Goal: Use online tool/utility: Utilize a website feature to perform a specific function

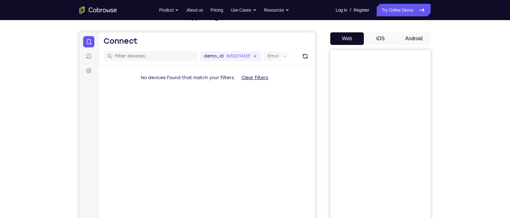
scroll to position [49, 0]
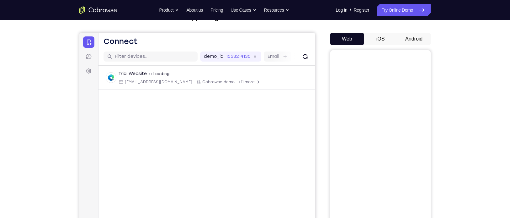
click at [416, 42] on button "Android" at bounding box center [414, 39] width 34 height 13
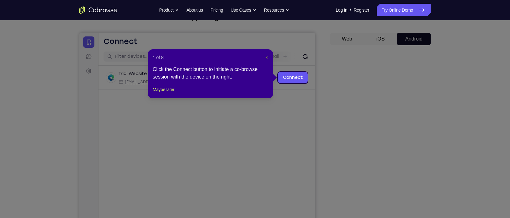
click at [266, 55] on span "×" at bounding box center [266, 57] width 3 height 5
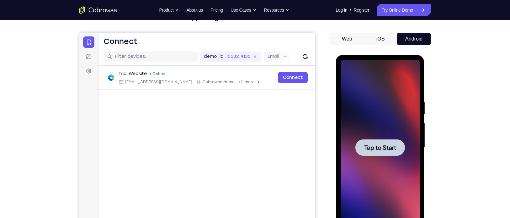
scroll to position [0, 0]
click at [371, 151] on span "Tap to Start" at bounding box center [380, 147] width 32 height 6
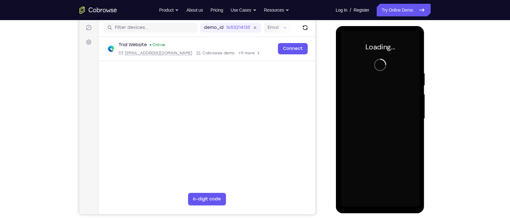
scroll to position [78, 0]
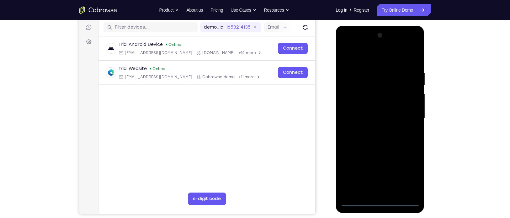
click at [383, 200] on div at bounding box center [379, 118] width 79 height 176
click at [409, 174] on div at bounding box center [379, 118] width 79 height 176
click at [405, 169] on div at bounding box center [379, 118] width 79 height 176
click at [352, 44] on div at bounding box center [379, 118] width 79 height 176
click at [407, 111] on div at bounding box center [379, 118] width 79 height 176
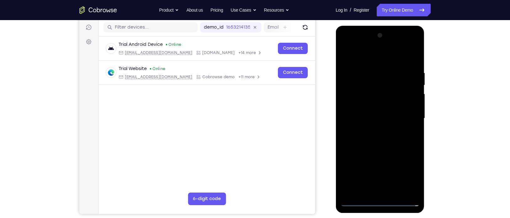
click at [376, 129] on div at bounding box center [379, 118] width 79 height 176
click at [366, 108] on div at bounding box center [379, 118] width 79 height 176
click at [360, 105] on div at bounding box center [379, 118] width 79 height 176
click at [359, 113] on div at bounding box center [379, 118] width 79 height 176
click at [362, 117] on div at bounding box center [379, 118] width 79 height 176
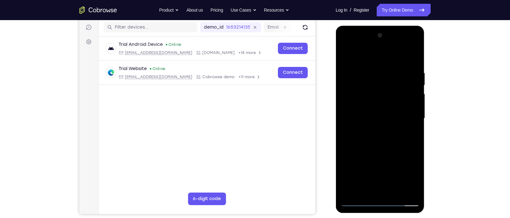
click at [377, 145] on div at bounding box center [379, 118] width 79 height 176
click at [415, 146] on div at bounding box center [379, 118] width 79 height 176
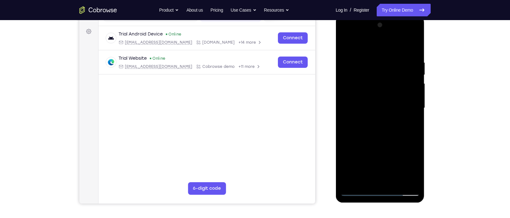
scroll to position [85, 0]
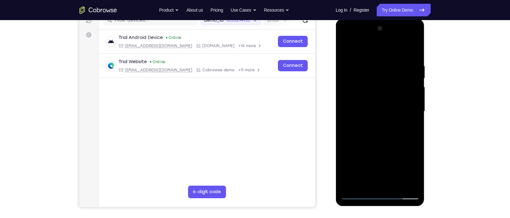
drag, startPoint x: 392, startPoint y: 149, endPoint x: 391, endPoint y: 138, distance: 11.0
click at [391, 138] on div at bounding box center [379, 112] width 79 height 176
drag, startPoint x: 388, startPoint y: 130, endPoint x: 386, endPoint y: 89, distance: 40.8
click at [386, 89] on div at bounding box center [379, 112] width 79 height 176
click at [346, 139] on div at bounding box center [379, 112] width 79 height 176
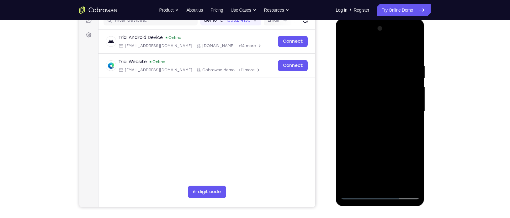
drag, startPoint x: 378, startPoint y: 86, endPoint x: 369, endPoint y: 116, distance: 31.4
click at [369, 116] on div at bounding box center [379, 112] width 79 height 176
drag, startPoint x: 369, startPoint y: 116, endPoint x: 357, endPoint y: 140, distance: 26.2
click at [357, 140] on div at bounding box center [379, 112] width 79 height 176
click at [373, 57] on div at bounding box center [379, 112] width 79 height 176
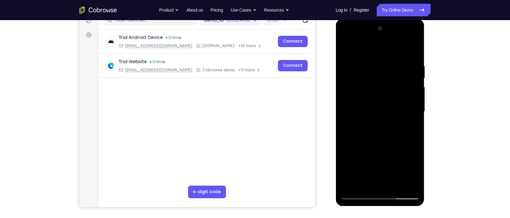
click at [412, 74] on div at bounding box center [379, 112] width 79 height 176
drag, startPoint x: 412, startPoint y: 74, endPoint x: 338, endPoint y: 69, distance: 74.2
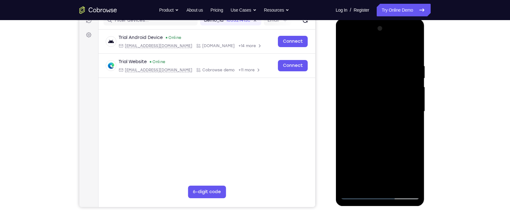
click at [338, 69] on div at bounding box center [380, 112] width 89 height 187
click at [374, 113] on div at bounding box center [379, 112] width 79 height 176
drag, startPoint x: 374, startPoint y: 113, endPoint x: 387, endPoint y: 96, distance: 20.6
click at [387, 96] on div at bounding box center [379, 112] width 79 height 176
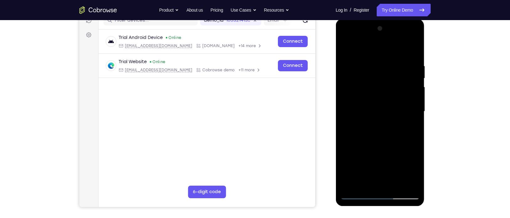
drag, startPoint x: 370, startPoint y: 133, endPoint x: 378, endPoint y: 94, distance: 39.1
click at [378, 94] on div at bounding box center [379, 112] width 79 height 176
click at [366, 185] on div at bounding box center [379, 112] width 79 height 176
drag, startPoint x: 374, startPoint y: 141, endPoint x: 377, endPoint y: 53, distance: 88.2
click at [377, 53] on div at bounding box center [379, 112] width 79 height 176
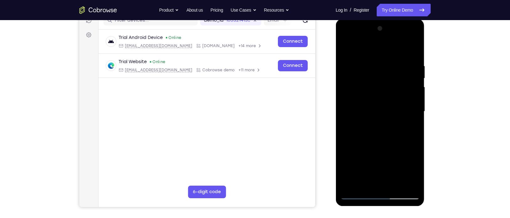
drag, startPoint x: 361, startPoint y: 109, endPoint x: 375, endPoint y: 41, distance: 70.2
click at [375, 41] on div at bounding box center [379, 112] width 79 height 176
drag, startPoint x: 364, startPoint y: 149, endPoint x: 397, endPoint y: 35, distance: 118.1
click at [397, 35] on div at bounding box center [379, 112] width 79 height 176
drag, startPoint x: 374, startPoint y: 119, endPoint x: 379, endPoint y: 69, distance: 50.1
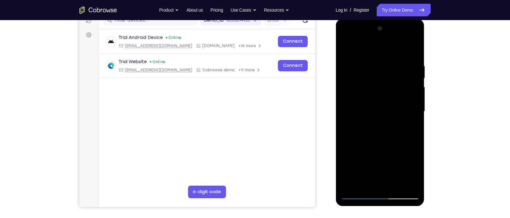
click at [379, 69] on div at bounding box center [379, 112] width 79 height 176
click at [365, 183] on div at bounding box center [379, 112] width 79 height 176
click at [392, 185] on div at bounding box center [379, 112] width 79 height 176
click at [380, 135] on div at bounding box center [379, 112] width 79 height 176
click at [387, 121] on div at bounding box center [379, 112] width 79 height 176
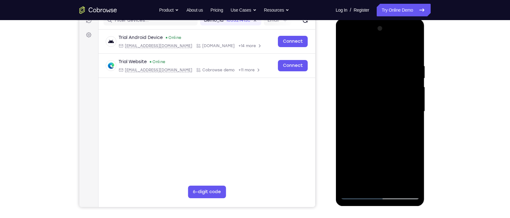
scroll to position [83, 0]
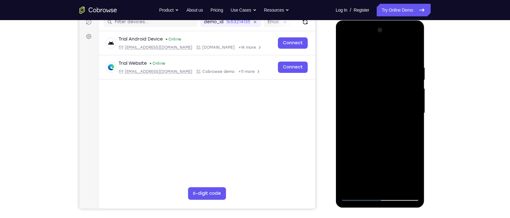
drag, startPoint x: 394, startPoint y: 80, endPoint x: 359, endPoint y: 79, distance: 35.4
click at [359, 79] on div at bounding box center [379, 113] width 79 height 176
drag, startPoint x: 385, startPoint y: 83, endPoint x: 356, endPoint y: 85, distance: 29.9
click at [356, 85] on div at bounding box center [379, 113] width 79 height 176
drag, startPoint x: 382, startPoint y: 83, endPoint x: 357, endPoint y: 82, distance: 25.1
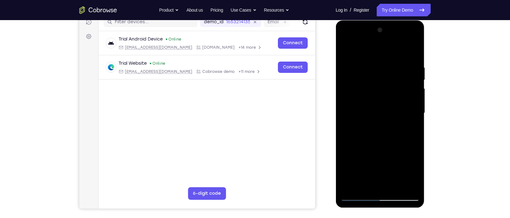
click at [357, 82] on div at bounding box center [379, 113] width 79 height 176
drag, startPoint x: 398, startPoint y: 81, endPoint x: 362, endPoint y: 83, distance: 36.1
click at [362, 83] on div at bounding box center [379, 113] width 79 height 176
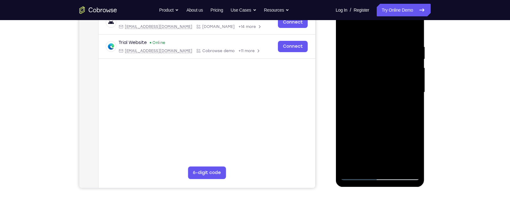
scroll to position [103, 0]
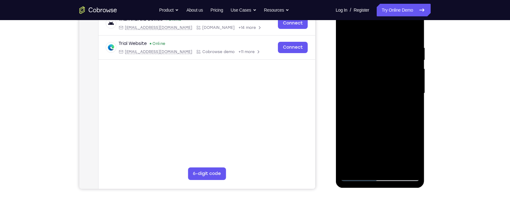
drag, startPoint x: 375, startPoint y: 108, endPoint x: 380, endPoint y: 76, distance: 33.0
click at [380, 76] on div at bounding box center [379, 93] width 79 height 176
drag, startPoint x: 374, startPoint y: 113, endPoint x: 378, endPoint y: 82, distance: 31.8
click at [378, 82] on div at bounding box center [379, 93] width 79 height 176
drag, startPoint x: 363, startPoint y: 149, endPoint x: 373, endPoint y: 61, distance: 88.3
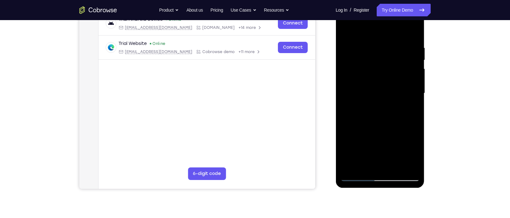
click at [373, 61] on div at bounding box center [379, 93] width 79 height 176
drag, startPoint x: 365, startPoint y: 146, endPoint x: 371, endPoint y: 95, distance: 51.8
click at [371, 95] on div at bounding box center [379, 93] width 79 height 176
click at [353, 137] on div at bounding box center [379, 93] width 79 height 176
click at [380, 71] on div at bounding box center [379, 93] width 79 height 176
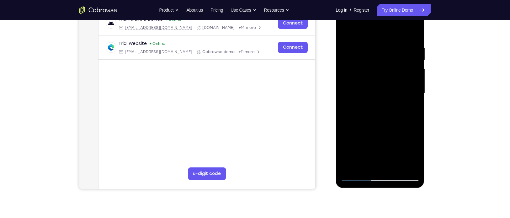
drag, startPoint x: 362, startPoint y: 133, endPoint x: 363, endPoint y: 117, distance: 16.0
click at [363, 117] on div at bounding box center [379, 93] width 79 height 176
drag, startPoint x: 363, startPoint y: 120, endPoint x: 368, endPoint y: 105, distance: 16.2
click at [368, 105] on div at bounding box center [379, 93] width 79 height 176
drag, startPoint x: 372, startPoint y: 114, endPoint x: 374, endPoint y: 61, distance: 53.0
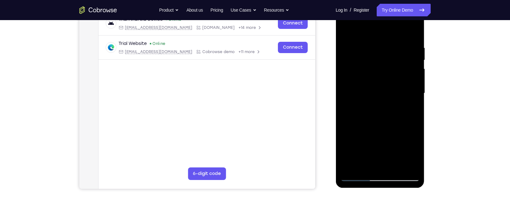
click at [374, 61] on div at bounding box center [379, 93] width 79 height 176
drag, startPoint x: 367, startPoint y: 104, endPoint x: 378, endPoint y: 66, distance: 39.5
click at [378, 66] on div at bounding box center [379, 93] width 79 height 176
click at [351, 166] on div at bounding box center [379, 93] width 79 height 176
click at [393, 46] on div at bounding box center [379, 93] width 79 height 176
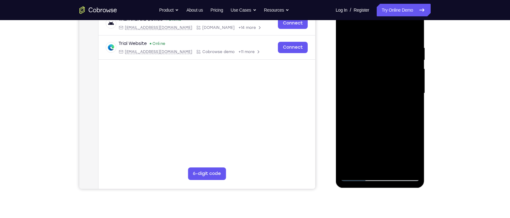
click at [364, 164] on div at bounding box center [379, 93] width 79 height 176
click at [384, 97] on div at bounding box center [379, 93] width 79 height 176
click at [392, 163] on div at bounding box center [379, 93] width 79 height 176
click at [410, 165] on div at bounding box center [379, 93] width 79 height 176
click at [403, 165] on div at bounding box center [379, 93] width 79 height 176
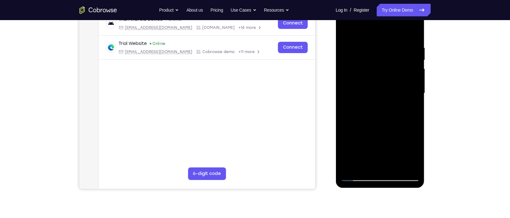
drag, startPoint x: 406, startPoint y: 77, endPoint x: 355, endPoint y: 71, distance: 51.5
click at [355, 71] on div at bounding box center [379, 93] width 79 height 176
click at [414, 34] on div at bounding box center [379, 93] width 79 height 176
click at [414, 28] on div at bounding box center [379, 93] width 79 height 176
click at [351, 167] on div at bounding box center [379, 93] width 79 height 176
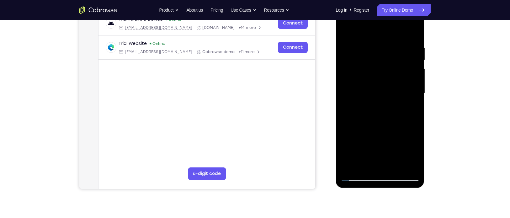
click at [409, 166] on div at bounding box center [379, 93] width 79 height 176
click at [347, 167] on div at bounding box center [379, 93] width 79 height 176
click at [415, 27] on div at bounding box center [379, 93] width 79 height 176
click at [349, 138] on div at bounding box center [379, 93] width 79 height 176
click at [417, 84] on div at bounding box center [379, 93] width 79 height 176
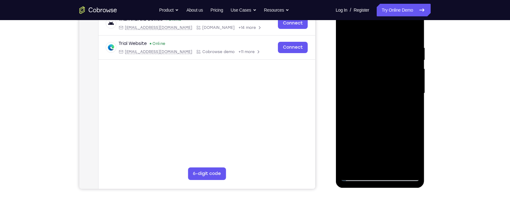
click at [417, 84] on div at bounding box center [379, 93] width 79 height 176
click at [412, 34] on div at bounding box center [379, 93] width 79 height 176
click at [348, 27] on div at bounding box center [379, 93] width 79 height 176
click at [349, 166] on div at bounding box center [379, 93] width 79 height 176
